Goal: Check status

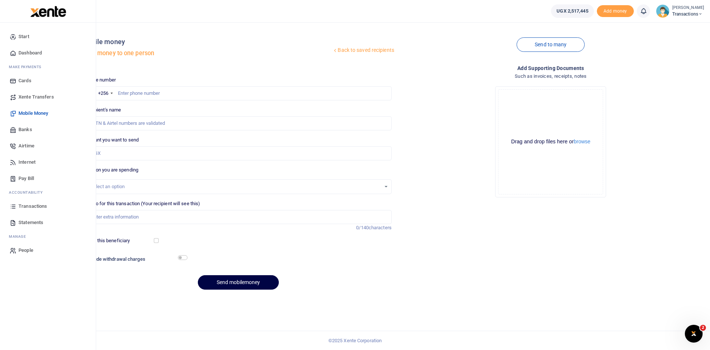
click at [30, 205] on span "Transactions" at bounding box center [32, 205] width 28 height 7
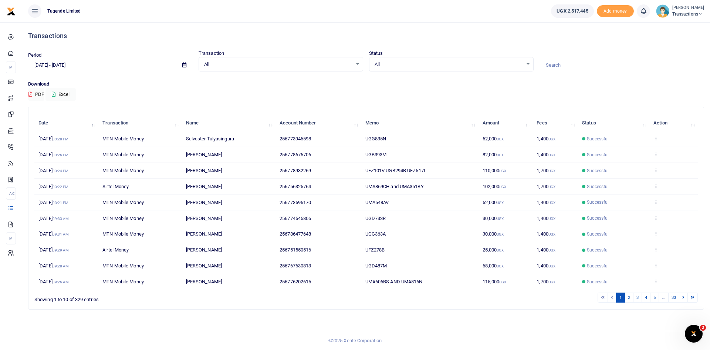
click at [557, 65] on input at bounding box center [622, 65] width 165 height 13
paste input "0778676706"
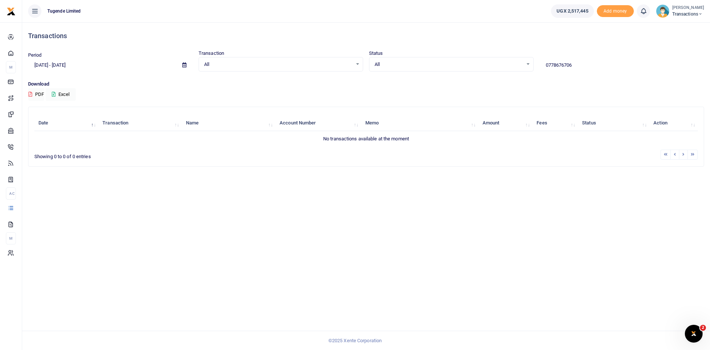
click at [547, 65] on input "0778676706" at bounding box center [622, 65] width 165 height 13
type input "778676706"
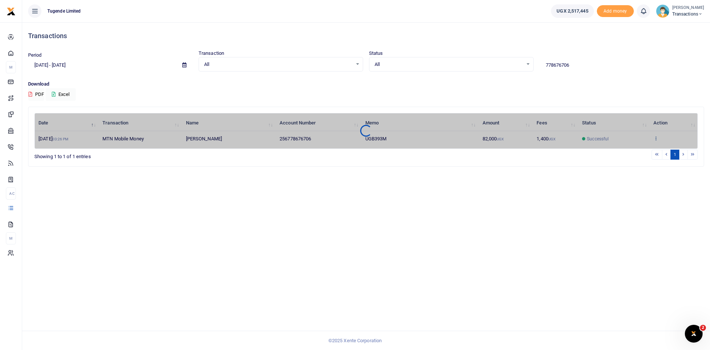
click at [657, 138] on div "Date Transaction Name Account Number Memo Amount Fees Status Action 11th Sep 20…" at bounding box center [366, 131] width 664 height 36
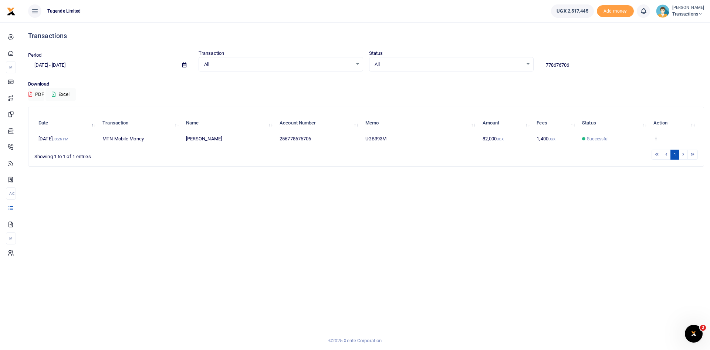
click at [657, 138] on icon at bounding box center [656, 137] width 5 height 5
click at [656, 151] on link "View details" at bounding box center [668, 150] width 58 height 10
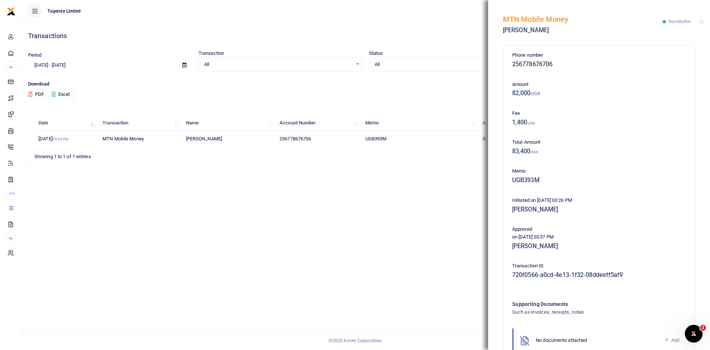
scroll to position [44, 0]
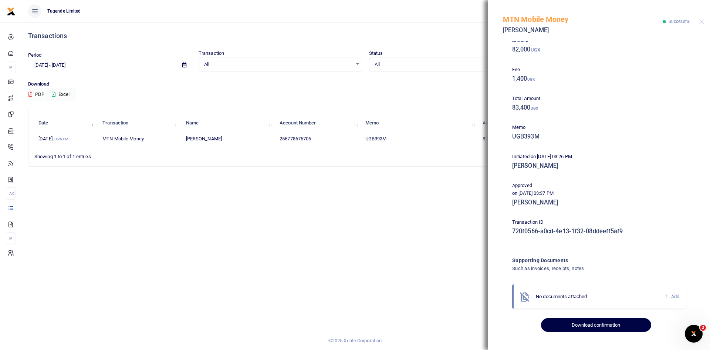
click at [603, 325] on button "Download confirmation" at bounding box center [596, 325] width 110 height 14
